Goal: Navigation & Orientation: Find specific page/section

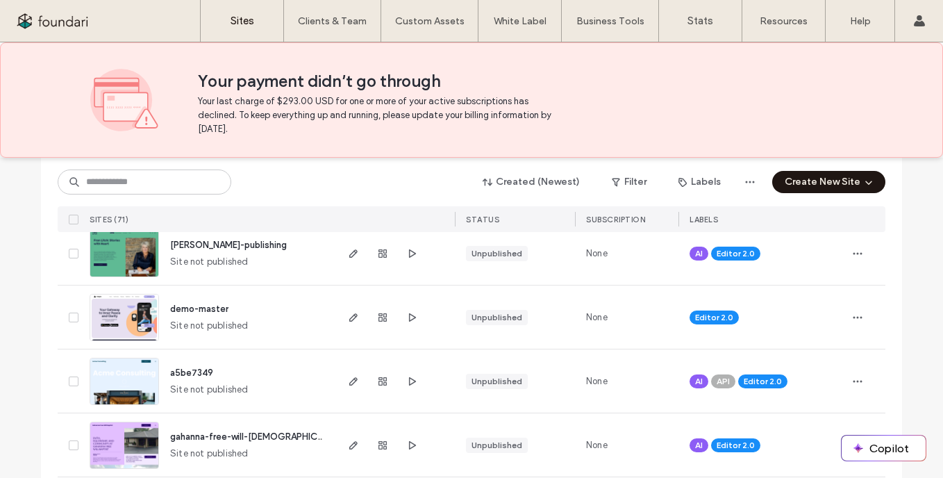
click at [213, 246] on span "litch-publishing" at bounding box center [228, 245] width 117 height 10
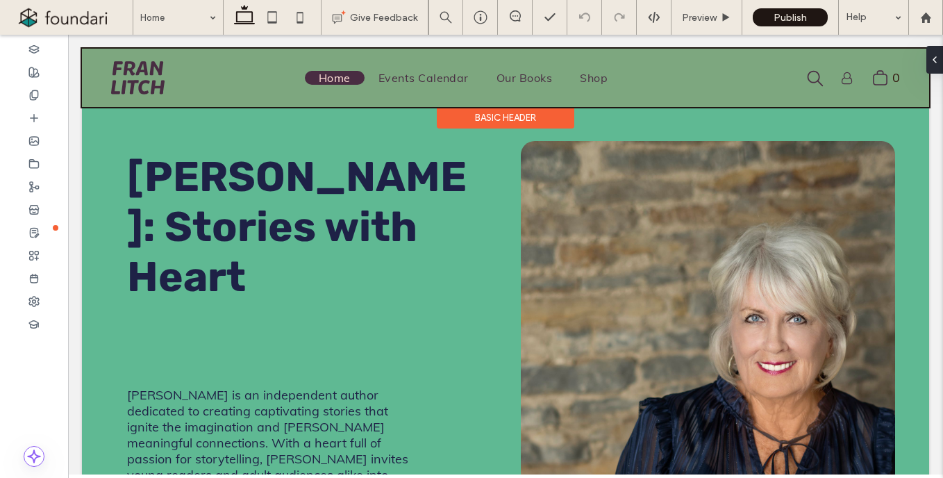
click at [510, 85] on div at bounding box center [505, 78] width 847 height 58
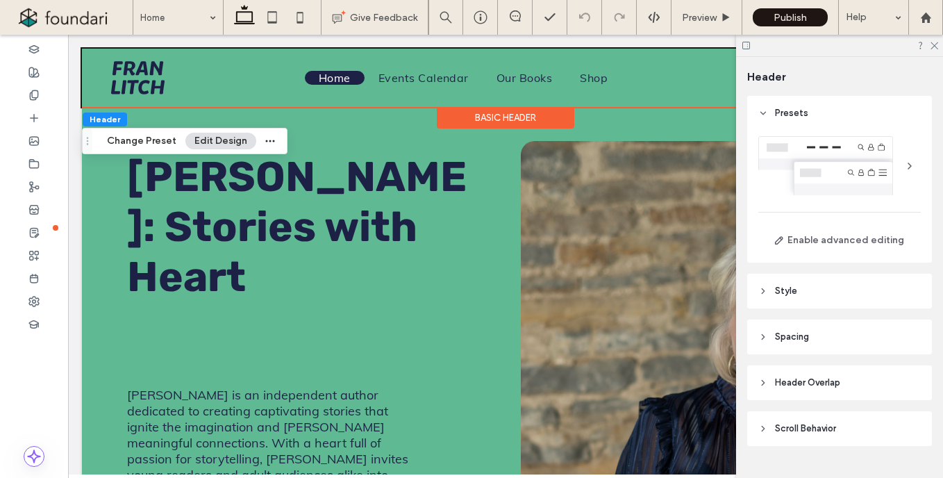
click at [926, 44] on div at bounding box center [839, 46] width 207 height 22
click at [430, 160] on h1 "[PERSON_NAME]: Stories with Heart" at bounding box center [303, 227] width 352 height 150
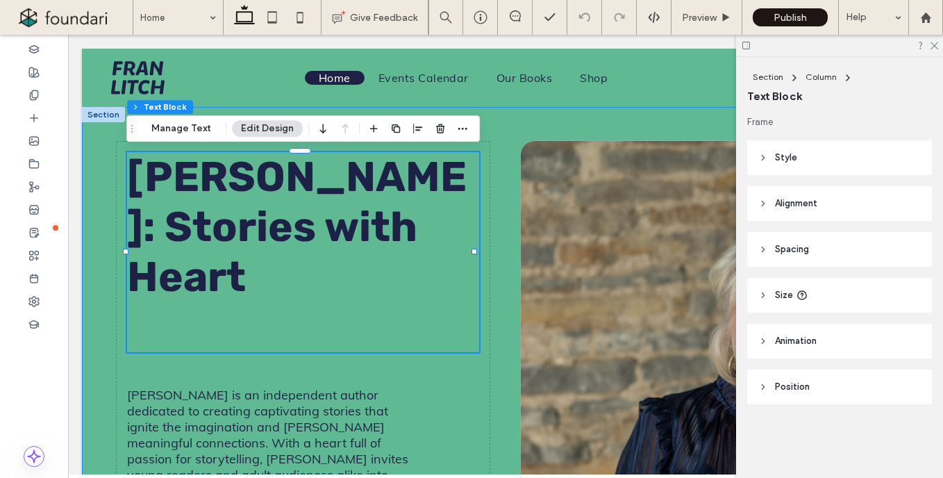
click at [529, 128] on div "[PERSON_NAME]: Stories with Heart [PERSON_NAME] is an independent author dedica…" at bounding box center [505, 480] width 847 height 747
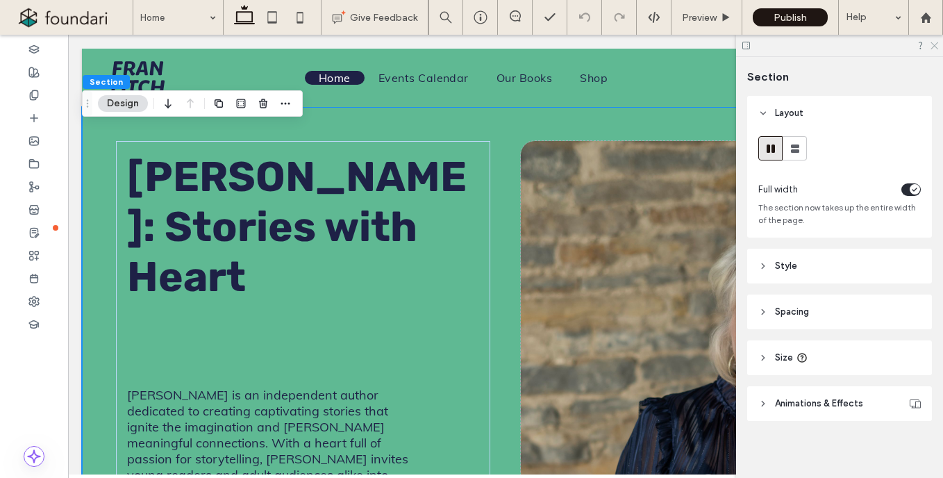
click at [937, 46] on icon at bounding box center [933, 44] width 9 height 9
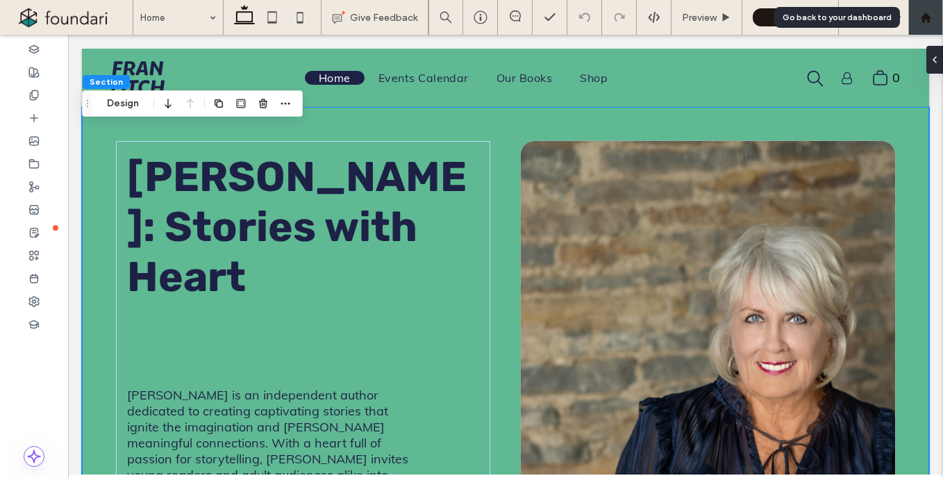
click at [928, 19] on use at bounding box center [925, 17] width 10 height 10
